Goal: Check status

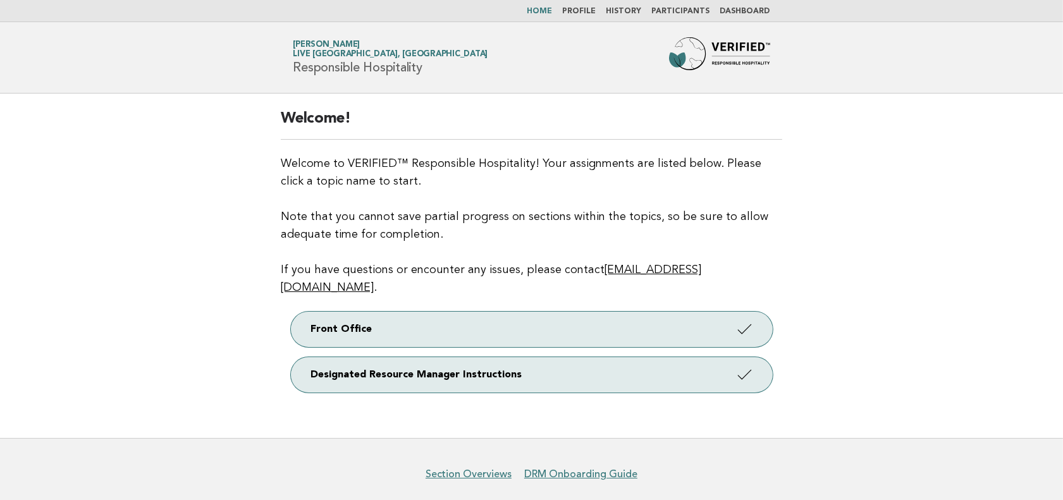
click at [745, 11] on link "Dashboard" at bounding box center [746, 12] width 50 height 8
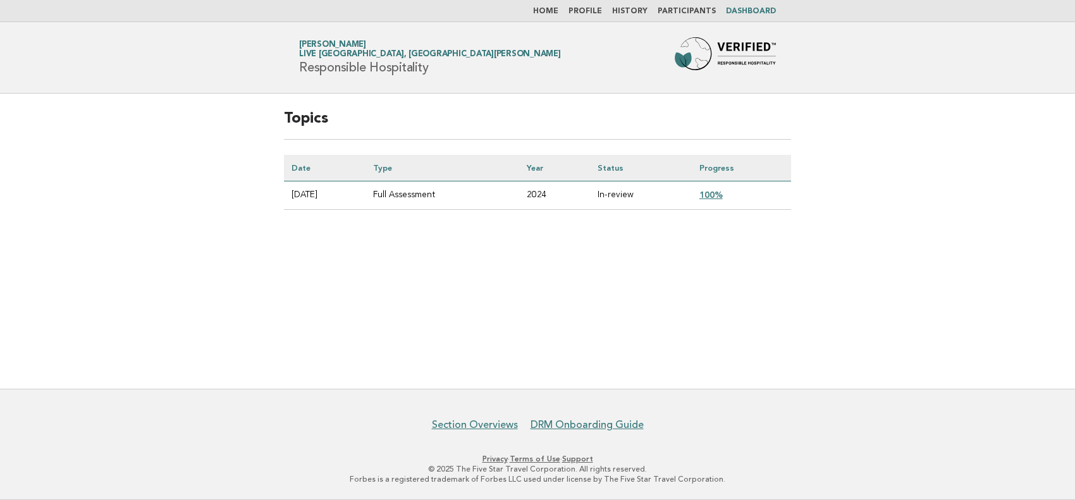
drag, startPoint x: 495, startPoint y: 244, endPoint x: 576, endPoint y: 219, distance: 84.8
click at [495, 244] on div "Topics Date Type Year Status Progress 2025-07-28 Full Assessment 2024 In-review…" at bounding box center [538, 170] width 538 height 152
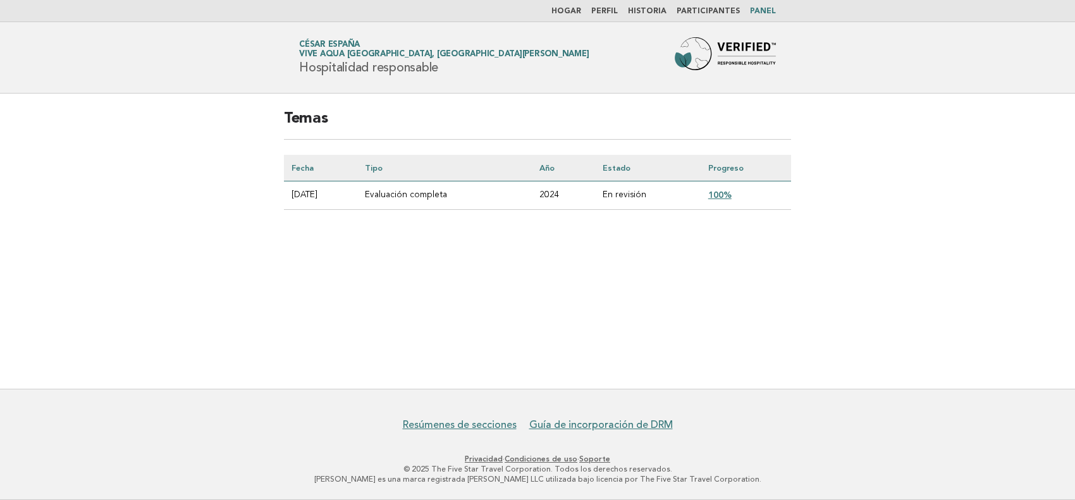
click at [732, 194] on font "100%" at bounding box center [720, 195] width 23 height 10
